Goal: Information Seeking & Learning: Learn about a topic

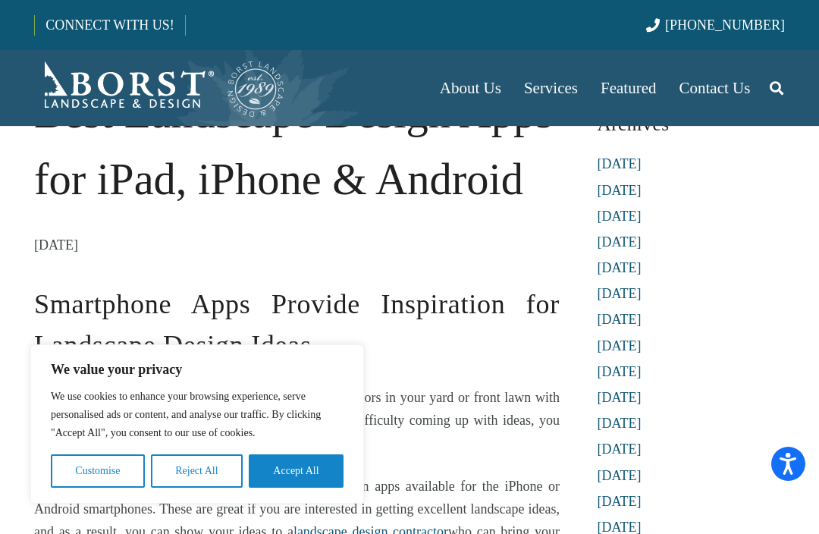
scroll to position [76, 0]
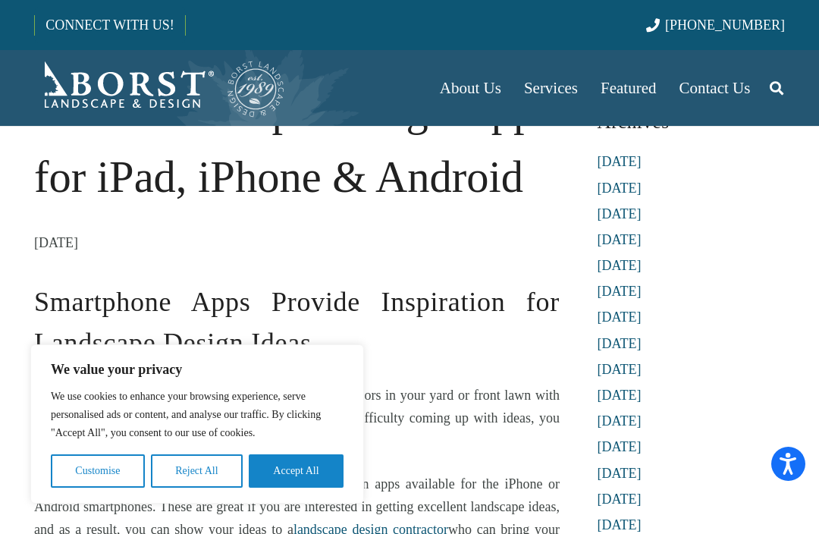
click at [306, 488] on button "Accept All" at bounding box center [296, 470] width 95 height 33
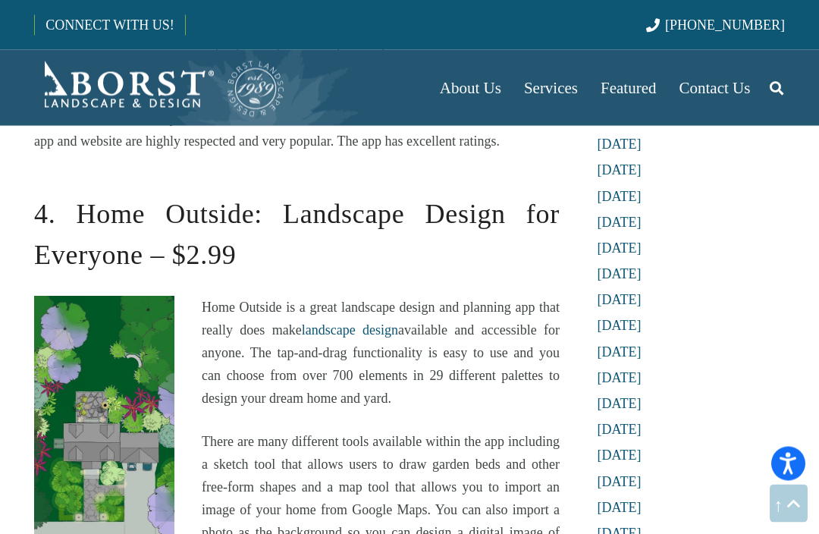
scroll to position [1727, 0]
click at [550, 206] on h2 "4. Home Outside: Landscape Design for Everyone – $2.99" at bounding box center [297, 224] width 526 height 102
click at [549, 206] on h2 "4. Home Outside: Landscape Design for Everyone – $2.99" at bounding box center [297, 224] width 526 height 102
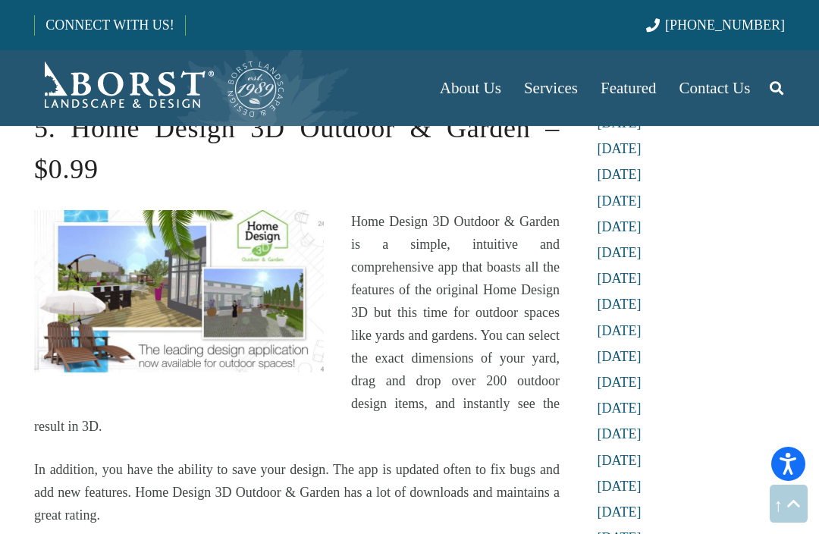
scroll to position [2292, 0]
click at [514, 349] on p "Home Design 3D Outdoor & Garden is a simple, intuitive and comprehensive app th…" at bounding box center [297, 325] width 526 height 228
click at [532, 234] on p "Home Design 3D Outdoor & Garden is a simple, intuitive and comprehensive app th…" at bounding box center [297, 325] width 526 height 228
click at [435, 371] on p "Home Design 3D Outdoor & Garden is a simple, intuitive and comprehensive app th…" at bounding box center [297, 325] width 526 height 228
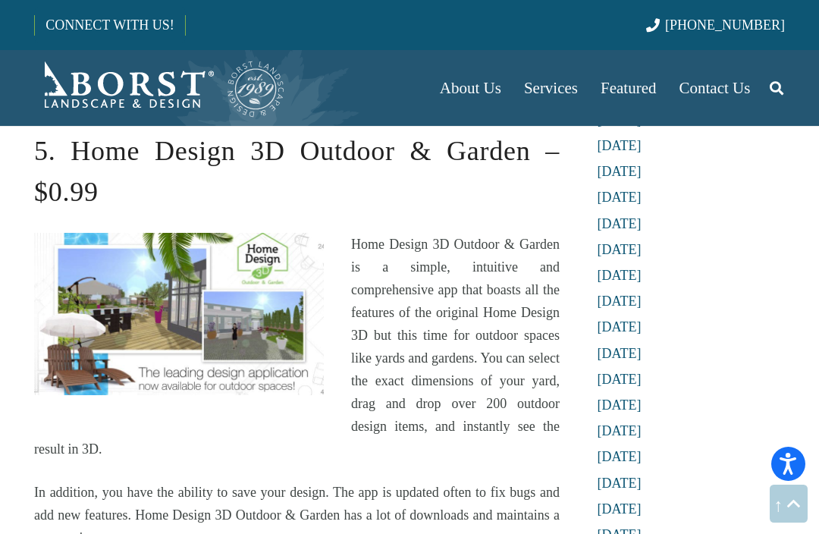
scroll to position [2264, 0]
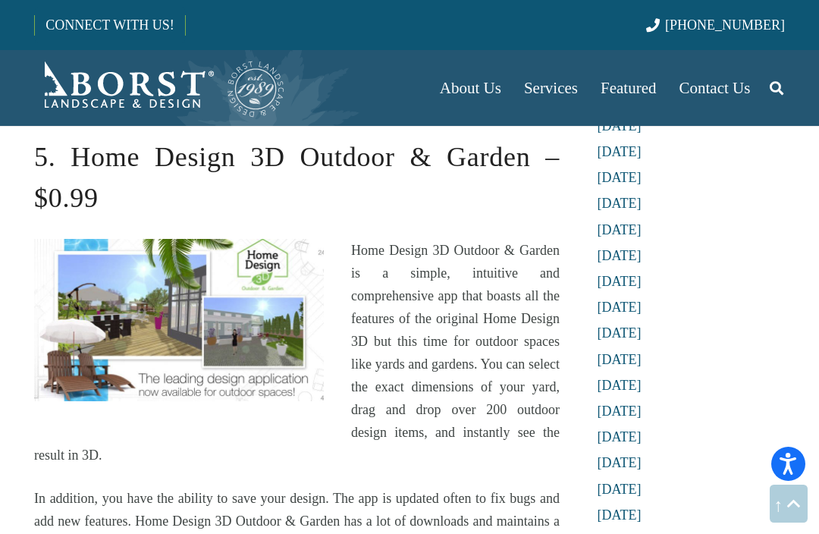
click at [283, 269] on img at bounding box center [179, 320] width 290 height 163
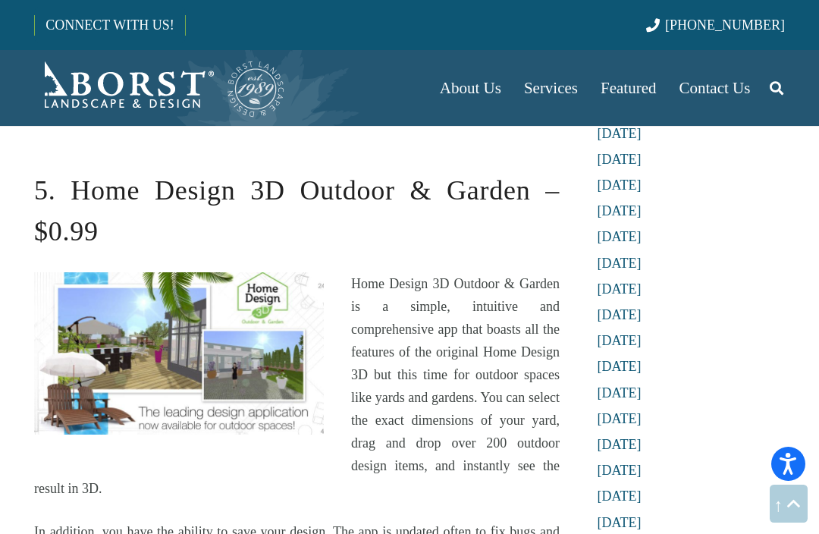
scroll to position [2230, 0]
click at [291, 357] on img at bounding box center [179, 354] width 290 height 163
click at [215, 201] on h2 "5. Home Design 3D Outdoor & Garden – $0.99" at bounding box center [297, 201] width 526 height 102
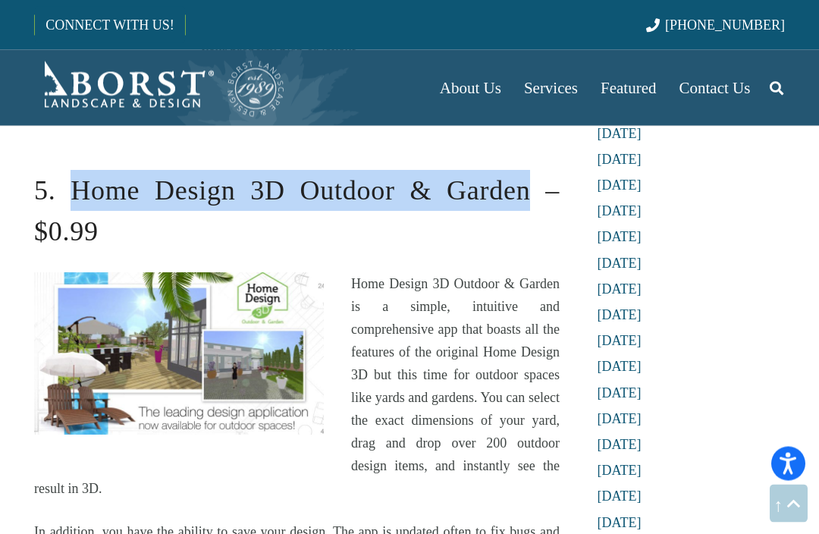
copy h2 "Home Design 3D Outdoor & Garden"
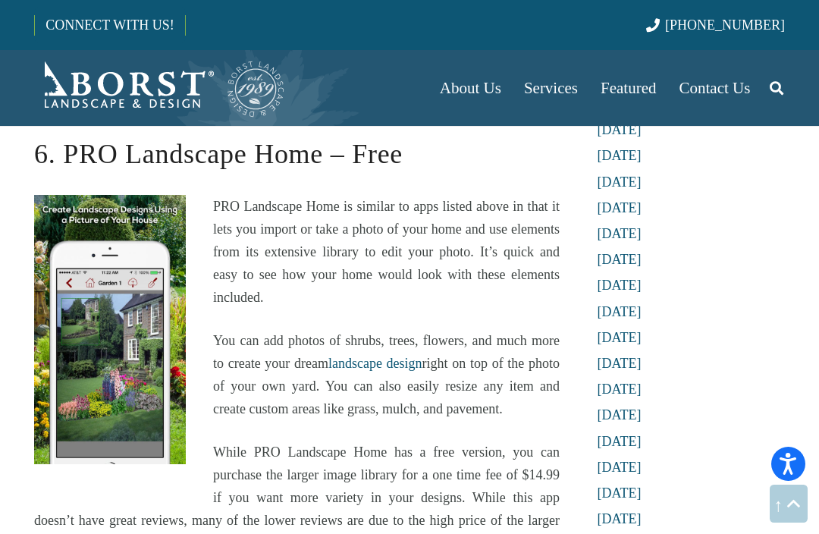
scroll to position [2726, 0]
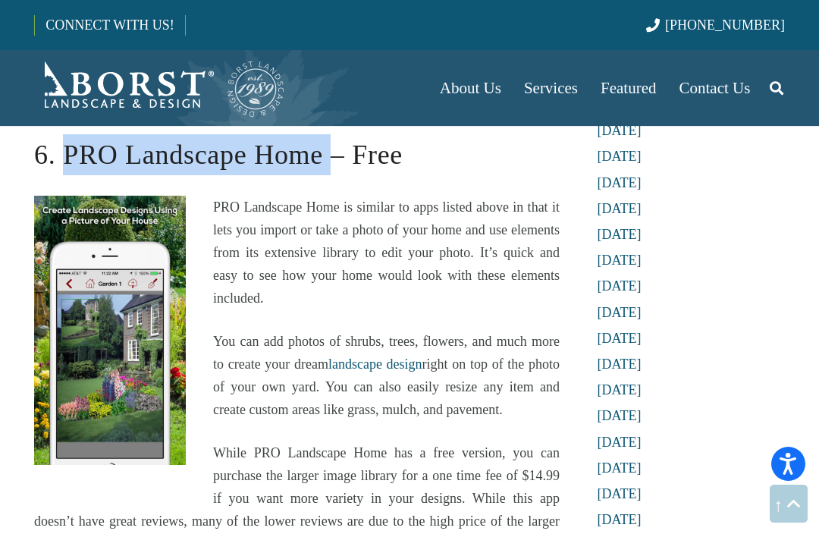
copy h2 "PRO Landscape Home"
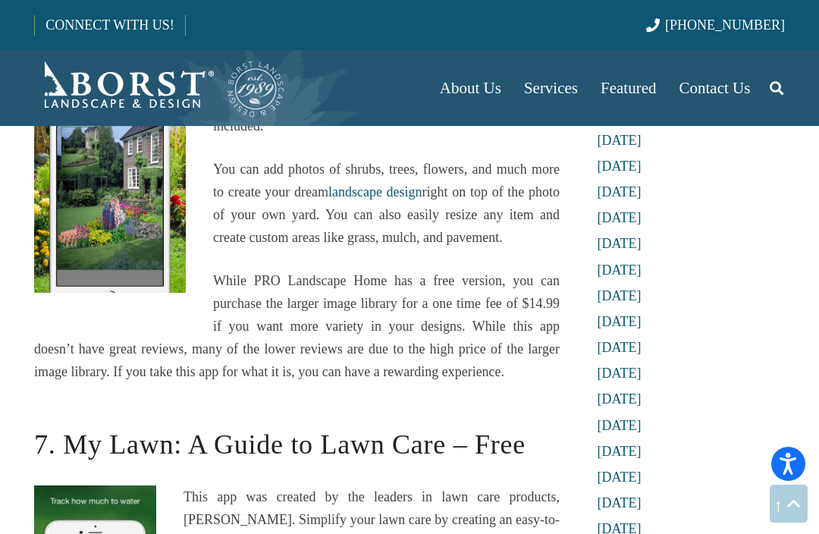
scroll to position [2883, 0]
